Goal: Information Seeking & Learning: Check status

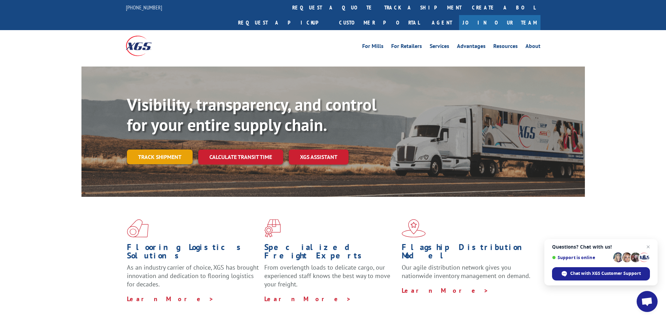
click at [151, 149] on link "Track shipment" at bounding box center [160, 156] width 66 height 15
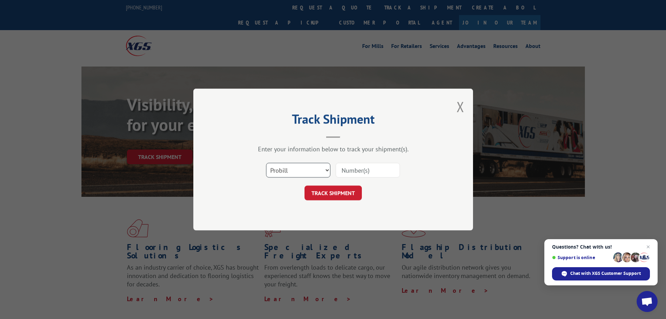
click at [290, 168] on select "Select category... Probill BOL PO" at bounding box center [298, 170] width 64 height 15
select select "bol"
click at [266, 163] on select "Select category... Probill BOL PO" at bounding box center [298, 170] width 64 height 15
click at [359, 171] on input at bounding box center [368, 170] width 64 height 15
paste input "477543"
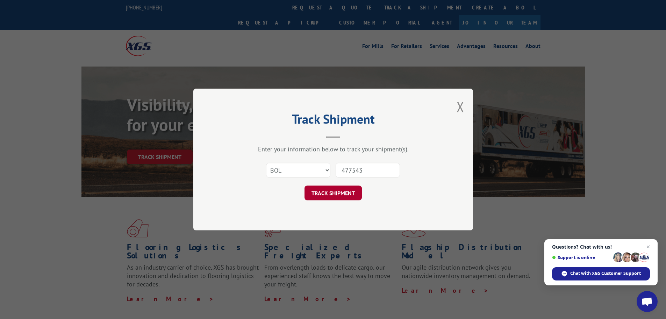
type input "477543"
click at [324, 190] on button "TRACK SHIPMENT" at bounding box center [333, 192] width 57 height 15
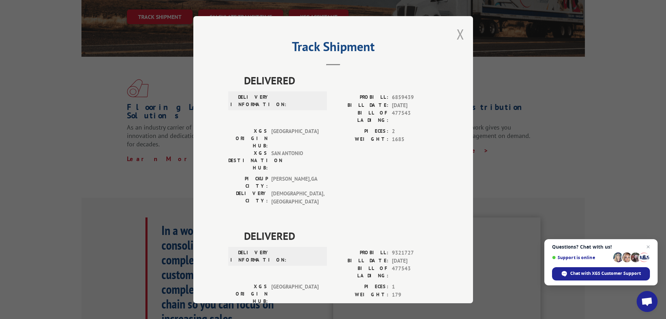
click at [457, 36] on button "Close modal" at bounding box center [461, 34] width 8 height 19
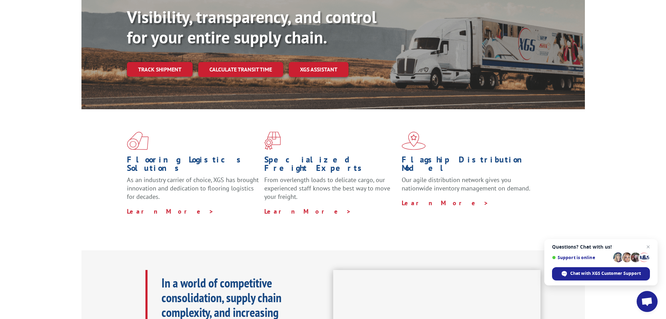
scroll to position [29, 0]
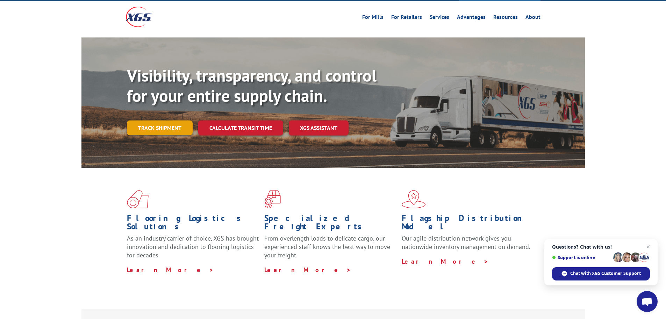
click at [148, 120] on link "Track shipment" at bounding box center [160, 127] width 66 height 15
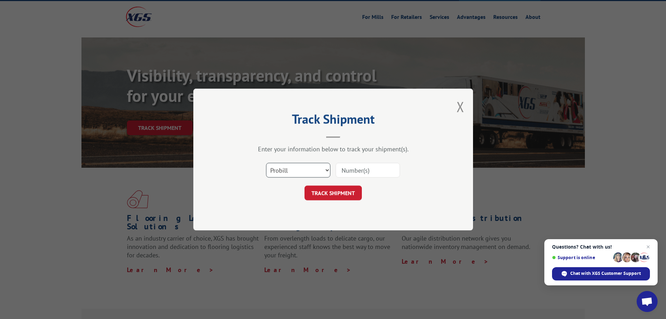
click at [286, 169] on select "Select category... Probill BOL PO" at bounding box center [298, 170] width 64 height 15
select select "bol"
click at [266, 163] on select "Select category... Probill BOL PO" at bounding box center [298, 170] width 64 height 15
click at [347, 172] on input at bounding box center [368, 170] width 64 height 15
paste input "477543"
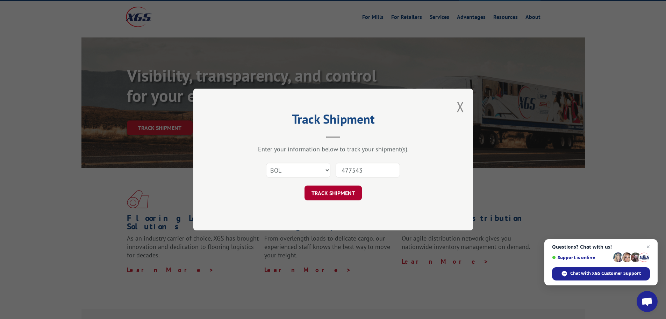
type input "477543"
click at [324, 192] on button "TRACK SHIPMENT" at bounding box center [333, 192] width 57 height 15
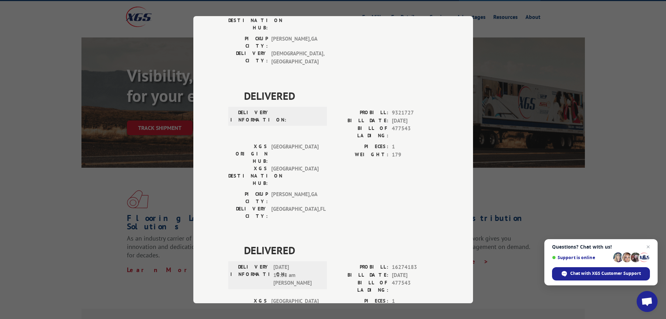
scroll to position [261, 0]
